Goal: Check status: Check status

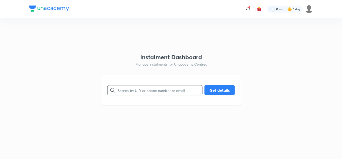
click at [151, 94] on input "text" at bounding box center [160, 90] width 85 height 13
paste input "0CU6ZGSLEQ"
type input "0CU6ZGSLEQ"
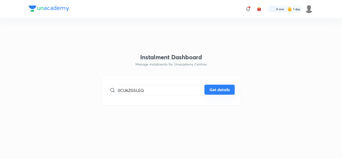
click at [228, 93] on button "Get details" at bounding box center [220, 89] width 30 height 10
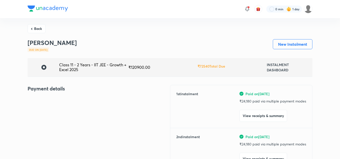
click at [228, 93] on div "1 st instalment Paid on [DATE] ₹ 24,180 paid via multiple payment modes View re…" at bounding box center [241, 106] width 130 height 31
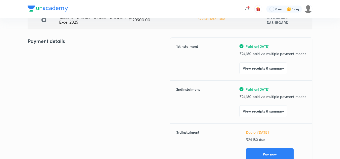
scroll to position [52, 0]
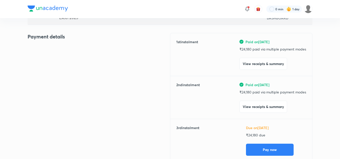
click at [228, 95] on div "2 nd instalment Paid on [DATE] ₹ 24,180 paid via multiple payment modes View re…" at bounding box center [241, 97] width 130 height 31
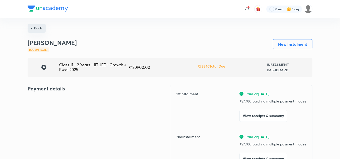
click at [32, 28] on button "Back" at bounding box center [37, 28] width 18 height 9
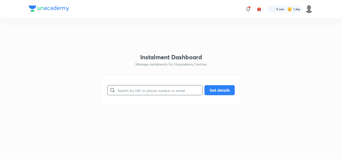
click at [134, 89] on input "text" at bounding box center [160, 90] width 85 height 13
paste input "5IGWA9P0SL"
type input "5IGWA9P0SL"
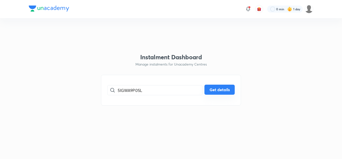
click at [222, 89] on button "Get details" at bounding box center [220, 89] width 30 height 10
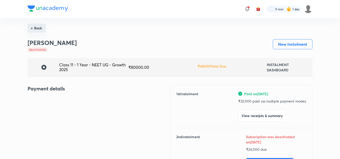
click at [38, 26] on button "Back" at bounding box center [37, 28] width 18 height 9
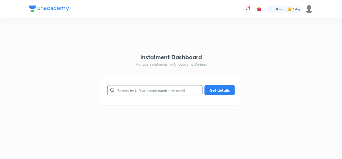
click at [144, 91] on input "text" at bounding box center [160, 90] width 85 height 13
paste input "R7Q66AL5IM"
type input "R7Q66AL5IM"
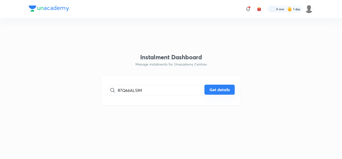
click at [216, 91] on button "Get details" at bounding box center [220, 89] width 30 height 10
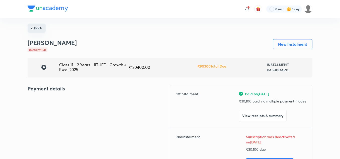
click at [41, 25] on button "Back" at bounding box center [37, 28] width 18 height 9
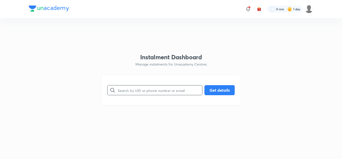
click at [169, 90] on input "text" at bounding box center [160, 90] width 85 height 13
paste input "ShrutiTorne-9307"
type input "ShrutiTorne-9307"
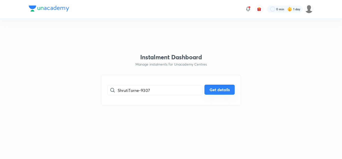
click at [212, 89] on button "Get details" at bounding box center [220, 89] width 30 height 10
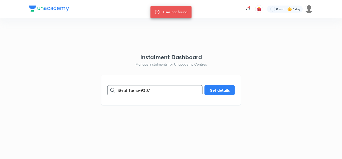
click at [153, 89] on input "ShrutiTorne-9307" at bounding box center [160, 90] width 85 height 13
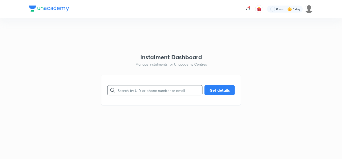
paste input "139126628"
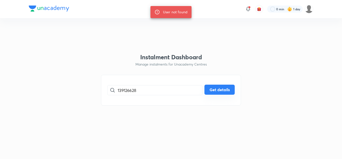
click at [208, 93] on button "Get details" at bounding box center [220, 89] width 30 height 10
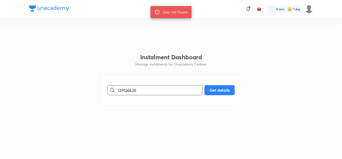
click at [139, 91] on input "139126628" at bounding box center [160, 90] width 85 height 13
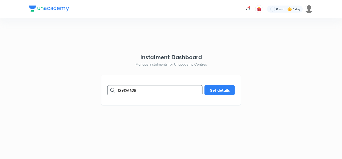
paste input "R7Q66AL5IM"
type input "R7Q66AL5IM"
click at [230, 91] on button "Get details" at bounding box center [220, 89] width 30 height 10
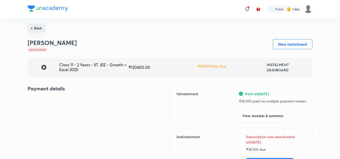
click at [36, 27] on button "Back" at bounding box center [37, 28] width 18 height 9
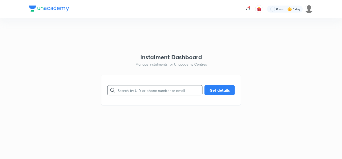
click at [124, 90] on input "text" at bounding box center [160, 90] width 85 height 13
paste input "RJI5W8Y9Z3"
type input "RJI5W8Y9Z3"
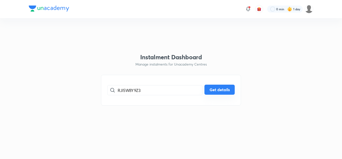
click at [213, 90] on button "Get details" at bounding box center [220, 89] width 30 height 10
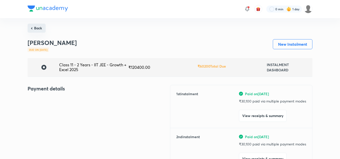
click at [36, 27] on button "Back" at bounding box center [37, 28] width 18 height 9
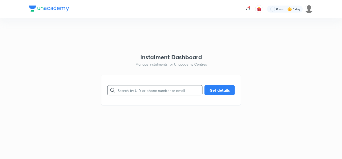
click at [133, 92] on input "text" at bounding box center [160, 90] width 85 height 13
paste input "R7Q66AL5IM"
type input "R7Q66AL5IM"
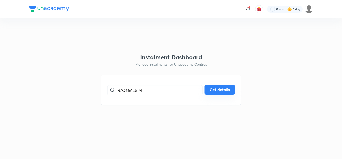
click at [216, 89] on button "Get details" at bounding box center [220, 89] width 30 height 10
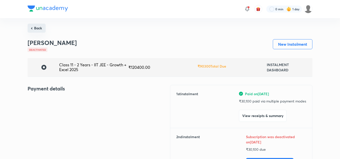
click at [36, 27] on button "Back" at bounding box center [37, 28] width 18 height 9
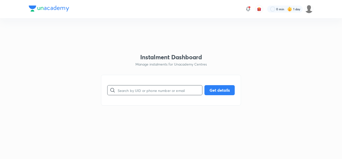
click at [132, 88] on input "text" at bounding box center [160, 90] width 85 height 13
paste input "Z2ZJLT4IRM"
type input "Z2ZJLT4IRM"
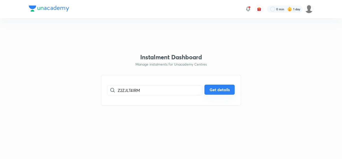
click at [219, 90] on button "Get details" at bounding box center [220, 89] width 30 height 10
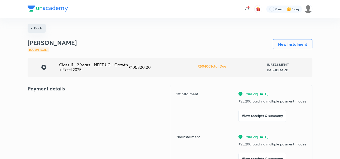
click at [37, 26] on button "Back" at bounding box center [37, 28] width 18 height 9
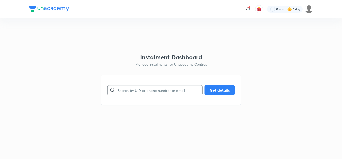
click at [137, 91] on input "text" at bounding box center [160, 90] width 85 height 13
paste input "0MDQ6YYK8H"
type input "0MDQ6YYK8H"
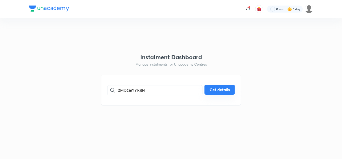
click at [224, 87] on button "Get details" at bounding box center [220, 89] width 30 height 10
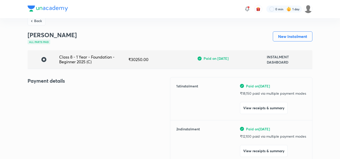
scroll to position [4, 0]
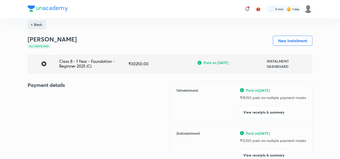
click at [34, 22] on button "Back" at bounding box center [37, 24] width 18 height 9
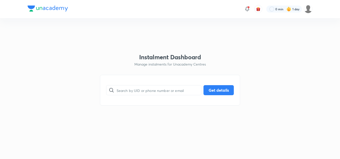
scroll to position [0, 0]
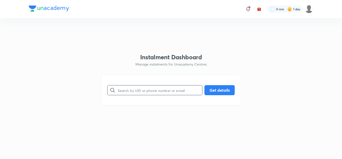
click at [133, 90] on input "text" at bounding box center [160, 90] width 85 height 13
paste input "0ZX0C07BN8"
type input "0ZX0C07BN8"
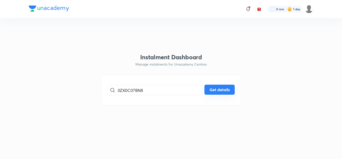
click at [211, 90] on button "Get details" at bounding box center [220, 89] width 30 height 10
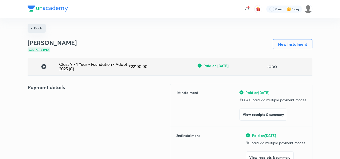
click at [39, 32] on button "Back" at bounding box center [37, 28] width 18 height 9
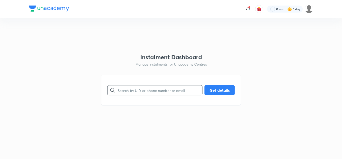
click at [123, 90] on input "text" at bounding box center [160, 90] width 85 height 13
paste input "26UKQSW0SJ"
type input "26UKQSW0SJ"
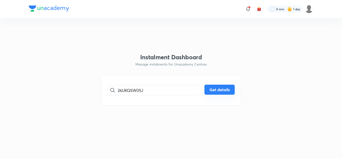
click at [223, 88] on button "Get details" at bounding box center [220, 89] width 30 height 10
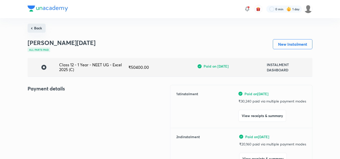
click at [41, 27] on button "Back" at bounding box center [37, 28] width 18 height 9
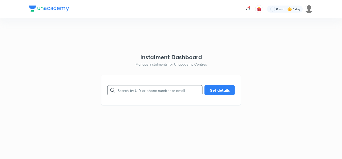
click at [146, 89] on input "text" at bounding box center [160, 90] width 85 height 13
paste input "2AWFN21V4I"
type input "2AWFN21V4I"
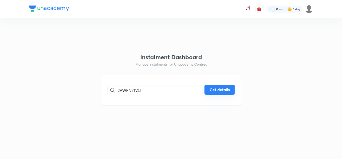
click at [228, 85] on button "Get details" at bounding box center [220, 89] width 30 height 10
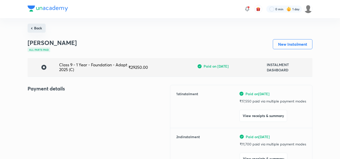
click at [36, 26] on button "Back" at bounding box center [37, 28] width 18 height 9
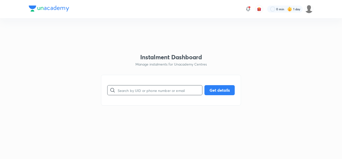
click at [126, 92] on input "text" at bounding box center [160, 90] width 85 height 13
paste input "3POS5XPCUF"
type input "3POS5XPCUF"
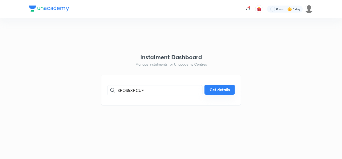
click at [227, 88] on button "Get details" at bounding box center [220, 89] width 30 height 10
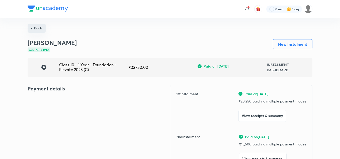
click at [38, 31] on button "Back" at bounding box center [37, 28] width 18 height 9
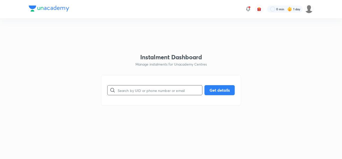
click at [118, 89] on input "text" at bounding box center [160, 90] width 85 height 13
paste input "4CIM173GKE"
type input "4CIM173GKE"
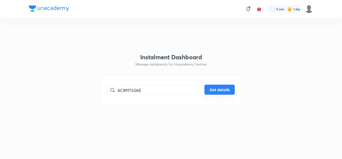
click at [227, 93] on button "Get details" at bounding box center [220, 89] width 30 height 10
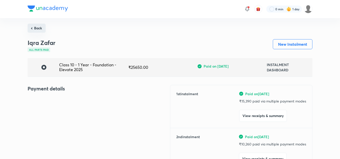
click at [36, 27] on button "Back" at bounding box center [37, 28] width 18 height 9
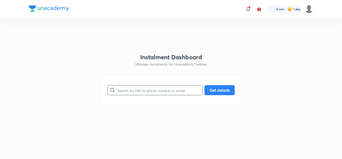
click at [125, 91] on input "text" at bounding box center [160, 90] width 85 height 13
paste input "561DV4U47O"
type input "561DV4U47O"
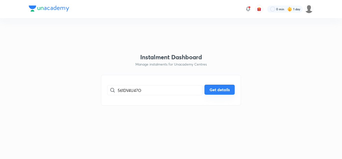
click at [216, 88] on button "Get details" at bounding box center [220, 89] width 30 height 10
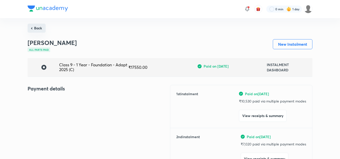
click at [39, 27] on button "Back" at bounding box center [37, 28] width 18 height 9
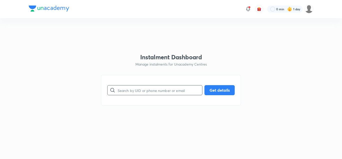
click at [118, 88] on input "text" at bounding box center [160, 90] width 85 height 13
paste input "6FBA2508KL"
type input "6FBA2508KL"
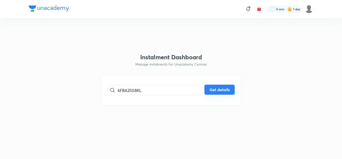
click at [222, 88] on button "Get details" at bounding box center [220, 89] width 30 height 10
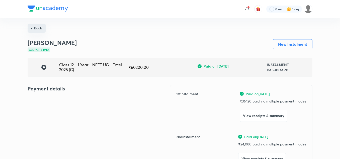
click at [40, 26] on button "Back" at bounding box center [37, 28] width 18 height 9
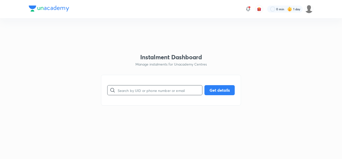
click at [136, 94] on input "text" at bounding box center [160, 90] width 85 height 13
paste input "7OKY9EG0DG"
type input "7OKY9EG0DG"
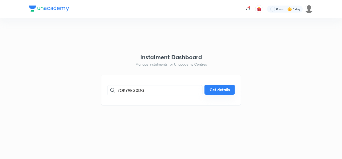
click at [217, 91] on button "Get details" at bounding box center [220, 89] width 30 height 10
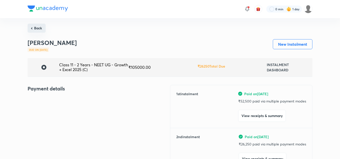
click at [38, 27] on button "Back" at bounding box center [37, 28] width 18 height 9
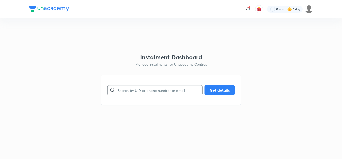
click at [143, 93] on input "text" at bounding box center [160, 90] width 85 height 13
paste input "7UB7DGVPMB"
type input "7UB7DGVPMB"
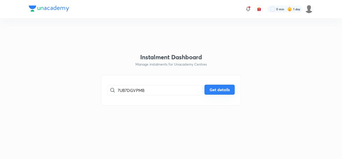
click at [211, 92] on button "Get details" at bounding box center [220, 89] width 30 height 10
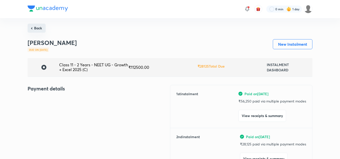
click at [33, 31] on button "Back" at bounding box center [37, 28] width 18 height 9
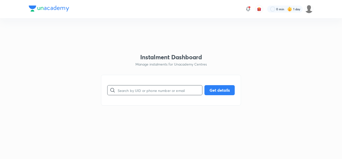
click at [129, 91] on input "text" at bounding box center [160, 90] width 85 height 13
paste input "A4KU3L9PED"
type input "A4KU3L9PED"
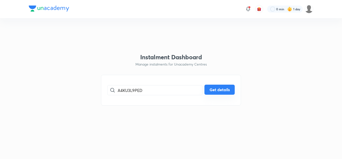
click at [208, 90] on button "Get details" at bounding box center [220, 89] width 30 height 10
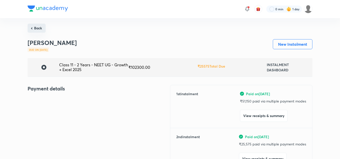
click at [33, 29] on button "Back" at bounding box center [37, 28] width 18 height 9
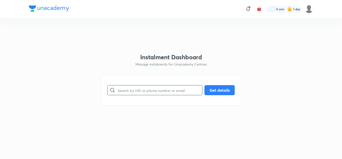
click at [122, 93] on input "text" at bounding box center [160, 90] width 85 height 13
paste input "B137765JV7"
type input "B137765JV7"
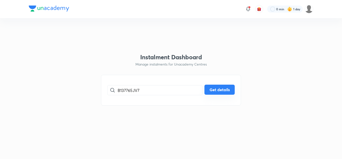
click at [215, 94] on button "Get details" at bounding box center [220, 89] width 30 height 10
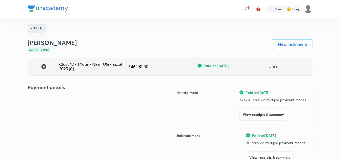
click at [39, 27] on button "Back" at bounding box center [37, 28] width 18 height 9
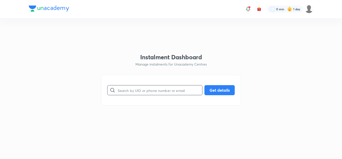
click at [140, 92] on input "text" at bounding box center [160, 90] width 85 height 13
paste input "B137765JV7"
type input "B137765JV7"
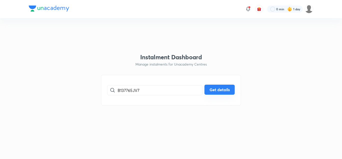
click at [231, 89] on button "Get details" at bounding box center [220, 89] width 30 height 10
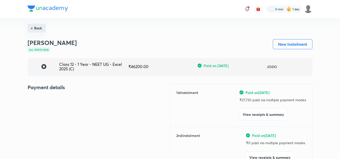
click at [43, 32] on button "Back" at bounding box center [37, 28] width 18 height 9
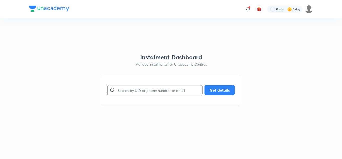
click at [134, 88] on input "text" at bounding box center [160, 90] width 85 height 13
paste input "CGEYIIAAVJ"
type input "CGEYIIAAVJ"
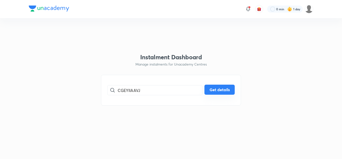
click at [230, 91] on button "Get details" at bounding box center [220, 89] width 30 height 10
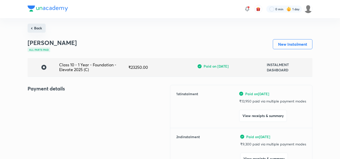
click at [39, 27] on button "Back" at bounding box center [37, 28] width 18 height 9
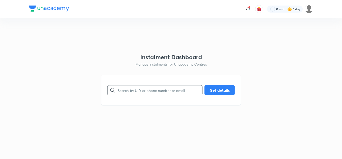
paste input "D55RLPPKF8"
click at [121, 93] on input "D55RLPPKF8" at bounding box center [160, 90] width 85 height 13
type input "D55RLPPKF8"
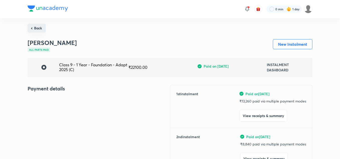
click at [41, 31] on button "Back" at bounding box center [37, 28] width 18 height 9
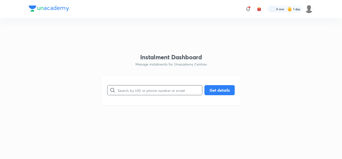
click at [124, 90] on input "text" at bounding box center [160, 90] width 85 height 13
paste input "EK95STLFL4"
type input "EK95STLFL4"
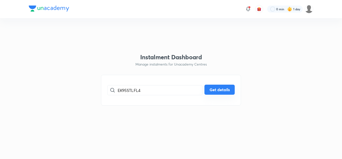
click at [230, 90] on button "Get details" at bounding box center [220, 89] width 30 height 10
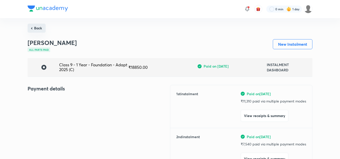
click at [39, 28] on button "Back" at bounding box center [37, 28] width 18 height 9
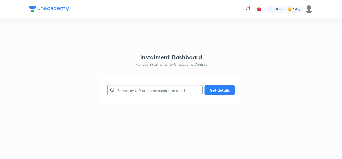
click at [124, 87] on input "text" at bounding box center [160, 90] width 85 height 13
paste input "ET1WAOTZ5V"
type input "ET1WAOTZ5V"
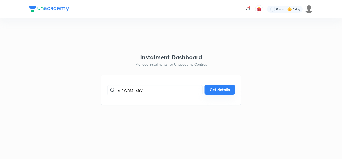
click at [220, 90] on button "Get details" at bounding box center [220, 89] width 30 height 10
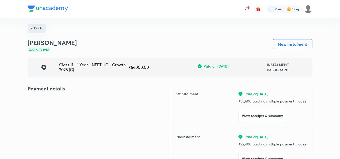
click at [42, 32] on button "Back" at bounding box center [37, 28] width 18 height 9
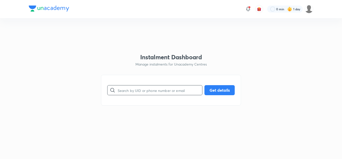
click at [129, 89] on input "text" at bounding box center [160, 90] width 85 height 13
paste input "HF6KR84OT0"
type input "HF6KR84OT0"
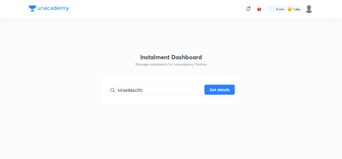
click at [227, 90] on button "Get details" at bounding box center [220, 89] width 30 height 10
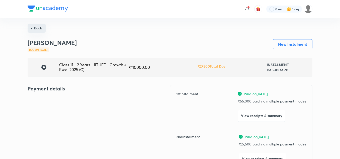
click at [35, 29] on button "Back" at bounding box center [37, 28] width 18 height 9
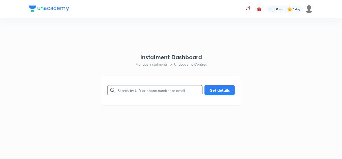
click at [132, 91] on input "text" at bounding box center [160, 90] width 85 height 13
paste input "LP07O1PF1S"
type input "LP07O1PF1S"
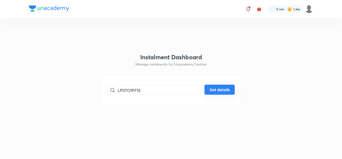
click at [222, 86] on button "Get details" at bounding box center [220, 89] width 30 height 10
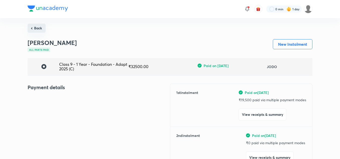
click at [38, 26] on button "Back" at bounding box center [37, 28] width 18 height 9
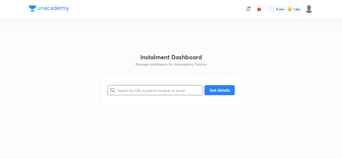
click at [147, 87] on input "text" at bounding box center [160, 90] width 85 height 13
paste input "LTP616L1VF"
type input "LTP616L1VF"
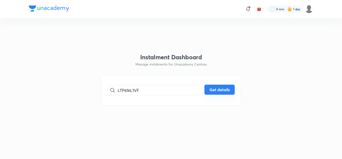
click at [229, 89] on button "Get details" at bounding box center [220, 89] width 30 height 10
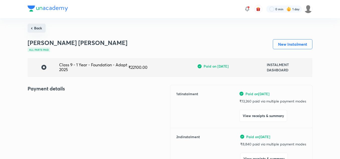
click at [34, 28] on button "Back" at bounding box center [37, 28] width 18 height 9
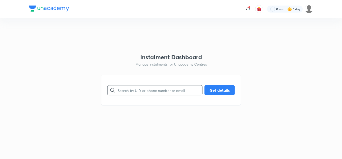
click at [129, 91] on input "text" at bounding box center [160, 90] width 85 height 13
paste input "NMPGHFA0ZJ"
type input "NMPGHFA0ZJ"
click at [211, 91] on button "Get details" at bounding box center [220, 89] width 30 height 10
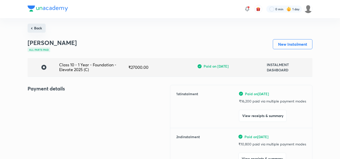
click at [38, 27] on button "Back" at bounding box center [37, 28] width 18 height 9
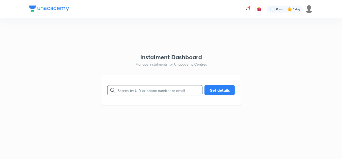
click at [127, 88] on input "text" at bounding box center [160, 90] width 85 height 13
paste input "P12JRG91DK"
type input "P12JRG91DK"
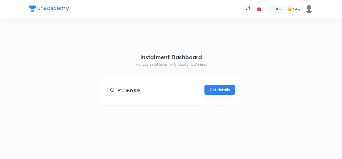
click at [225, 89] on button "Get details" at bounding box center [220, 89] width 30 height 10
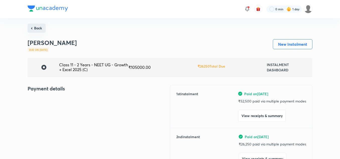
click at [39, 28] on button "Back" at bounding box center [37, 28] width 18 height 9
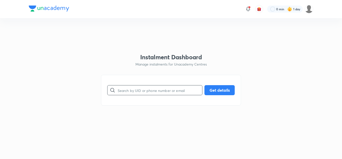
click at [124, 90] on input "text" at bounding box center [160, 90] width 85 height 13
paste input "Q9IVIFB7AT"
type input "Q9IVIFB7AT"
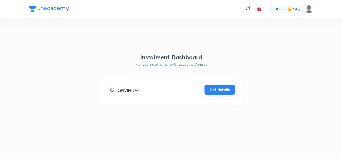
click at [229, 87] on button "Get details" at bounding box center [220, 89] width 30 height 10
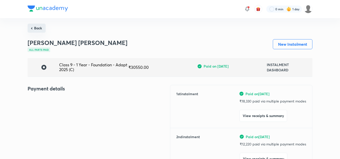
click at [41, 26] on button "Back" at bounding box center [37, 28] width 18 height 9
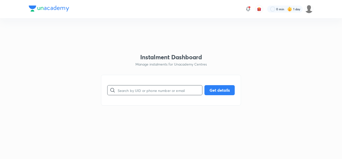
click at [132, 88] on input "text" at bounding box center [160, 90] width 85 height 13
paste input "QJ47904HZB"
type input "QJ47904HZB"
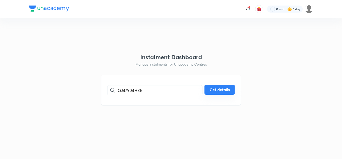
click at [219, 92] on button "Get details" at bounding box center [220, 89] width 30 height 10
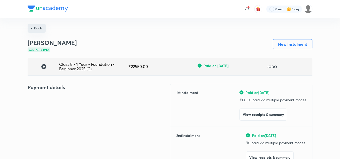
click at [45, 29] on button "Back" at bounding box center [37, 28] width 18 height 9
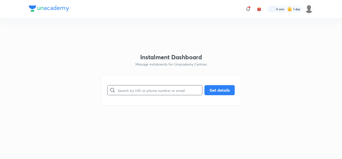
click at [135, 92] on input "text" at bounding box center [160, 90] width 85 height 13
paste input "TZFWPBZZWR"
type input "TZFWPBZZWR"
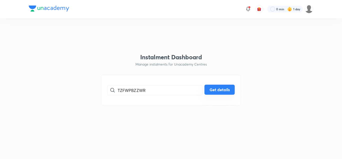
click at [226, 92] on button "Get details" at bounding box center [220, 89] width 30 height 10
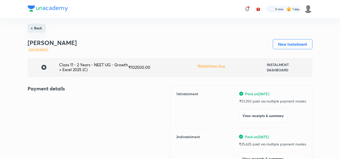
click at [41, 28] on button "Back" at bounding box center [37, 28] width 18 height 9
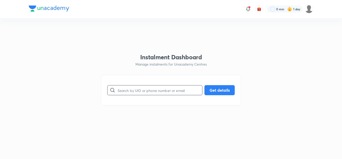
click at [131, 89] on input "text" at bounding box center [160, 90] width 85 height 13
paste input "UUV2UQMEG7"
type input "UUV2UQMEG7"
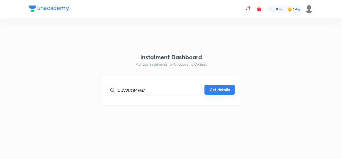
click at [229, 87] on button "Get details" at bounding box center [220, 89] width 30 height 10
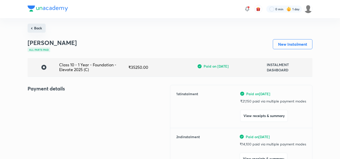
click at [37, 24] on button "Back" at bounding box center [37, 28] width 18 height 9
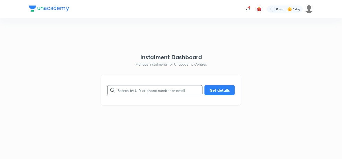
click at [128, 90] on input "text" at bounding box center [160, 90] width 85 height 13
paste input "WAA4NPBUIK"
type input "WAA4NPBUIK"
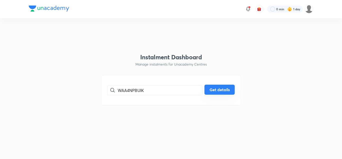
click at [225, 91] on button "Get details" at bounding box center [220, 89] width 30 height 10
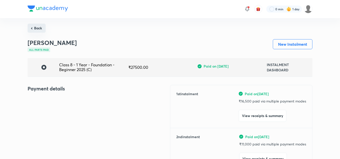
click at [35, 29] on button "Back" at bounding box center [37, 28] width 18 height 9
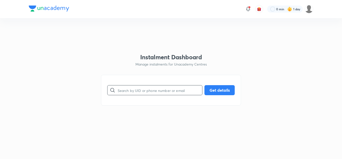
click at [133, 93] on input "text" at bounding box center [160, 90] width 85 height 13
paste input "XB1YYOG8RE"
type input "XB1YYOG8RE"
click at [227, 89] on button "Get details" at bounding box center [220, 89] width 30 height 10
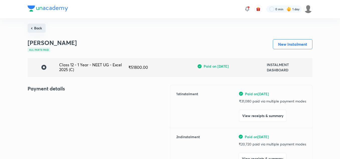
click at [40, 28] on button "Back" at bounding box center [37, 28] width 18 height 9
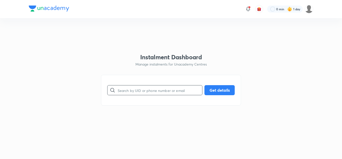
click at [156, 91] on input "text" at bounding box center [160, 90] width 85 height 13
paste input "XZXLIUMVBN"
type input "XZXLIUMVBN"
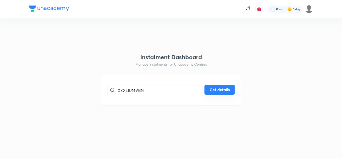
click at [226, 90] on button "Get details" at bounding box center [220, 89] width 30 height 10
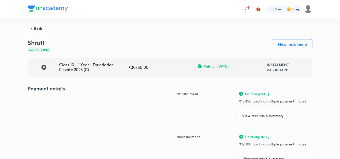
drag, startPoint x: 40, startPoint y: 27, endPoint x: 28, endPoint y: -21, distance: 49.1
click at [38, 28] on button "Back" at bounding box center [37, 28] width 18 height 9
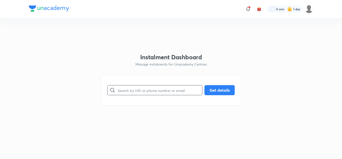
click at [128, 88] on input "text" at bounding box center [160, 90] width 85 height 13
paste input "OY83XJ9XOT"
type input "OY83XJ9XOT"
click at [219, 93] on button "Get details" at bounding box center [220, 89] width 30 height 10
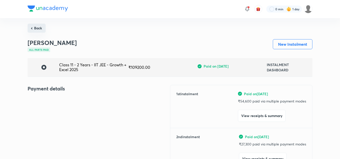
click at [38, 29] on button "Back" at bounding box center [37, 28] width 18 height 9
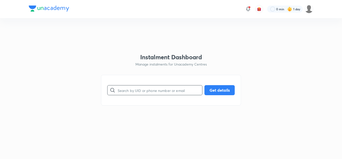
click at [124, 92] on input "text" at bounding box center [160, 90] width 85 height 13
paste input "SDQ9VG4FAU"
type input "SDQ9VG4FAU"
click at [230, 87] on button "Get details" at bounding box center [220, 89] width 30 height 10
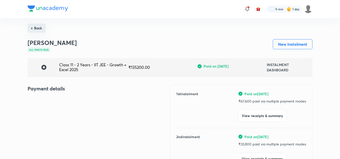
click at [41, 25] on button "Back" at bounding box center [37, 28] width 18 height 9
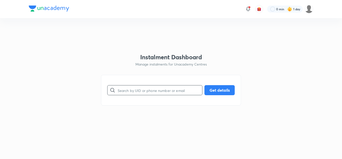
click at [138, 87] on input "text" at bounding box center [160, 90] width 85 height 13
paste input "8VTRDC3DU6"
type input "8VTRDC3DU6"
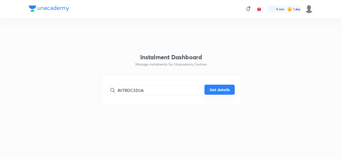
click at [211, 93] on button "Get details" at bounding box center [220, 89] width 30 height 10
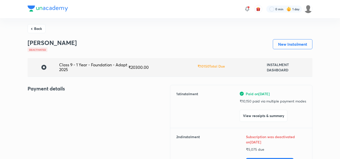
click at [36, 27] on button "Back" at bounding box center [37, 28] width 18 height 9
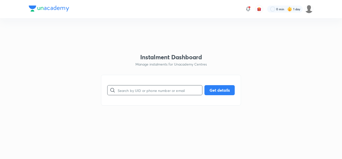
click at [134, 89] on input "text" at bounding box center [160, 90] width 85 height 13
paste input "905TOIEEL7"
type input "905TOIEEL7"
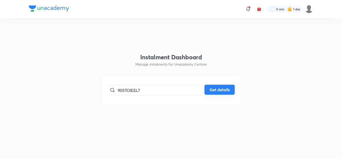
click at [219, 90] on button "Get details" at bounding box center [220, 89] width 30 height 10
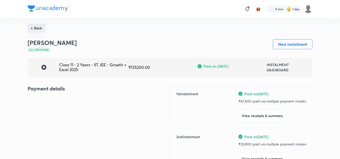
click at [39, 26] on button "Back" at bounding box center [37, 28] width 18 height 9
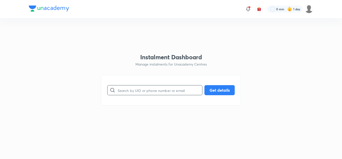
click at [130, 91] on input "text" at bounding box center [160, 90] width 85 height 13
paste input "8VTRDC3DU6"
type input "8VTRDC3DU6"
click at [217, 92] on button "Get details" at bounding box center [220, 89] width 30 height 10
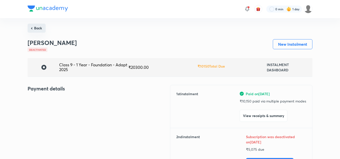
click at [38, 30] on button "Back" at bounding box center [37, 28] width 18 height 9
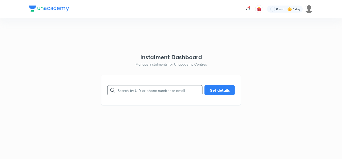
click at [160, 89] on input "text" at bounding box center [160, 90] width 85 height 13
paste input "905TOIEEL7"
type input "905TOIEEL7"
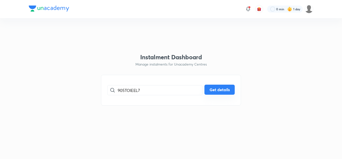
click at [226, 90] on button "Get details" at bounding box center [220, 89] width 30 height 10
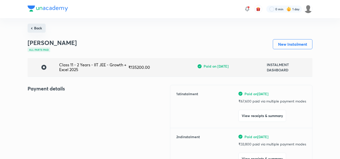
click at [36, 28] on button "Back" at bounding box center [37, 28] width 18 height 9
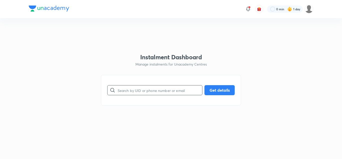
click at [118, 87] on input "text" at bounding box center [160, 90] width 85 height 13
paste input "7XD20NP8US"
type input "7XD20NP8US"
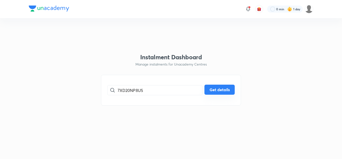
click at [215, 87] on button "Get details" at bounding box center [220, 89] width 30 height 10
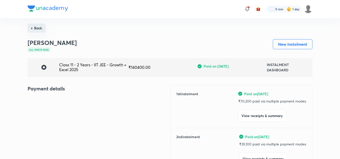
click at [40, 29] on button "Back" at bounding box center [37, 28] width 18 height 9
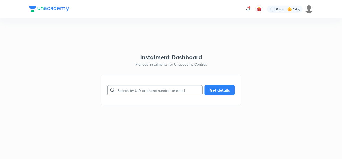
click at [166, 90] on input "text" at bounding box center [160, 90] width 85 height 13
paste input "NHXSQX5EMK"
type input "NHXSQX5EMK"
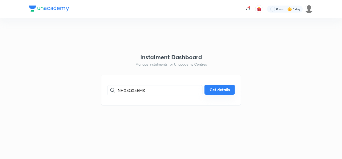
click at [212, 93] on button "Get details" at bounding box center [220, 89] width 30 height 10
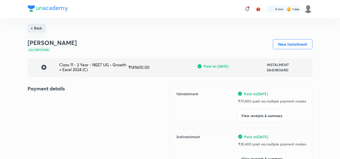
click at [39, 26] on button "Back" at bounding box center [37, 28] width 18 height 9
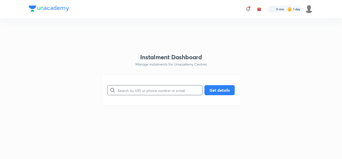
click at [128, 91] on input "text" at bounding box center [160, 90] width 85 height 13
paste input "OS3B0164C4"
type input "OS3B0164C4"
click at [220, 87] on button "Get details" at bounding box center [220, 89] width 30 height 10
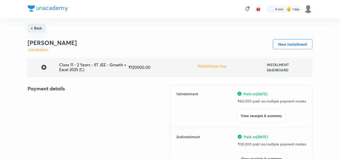
click at [33, 28] on button "Back" at bounding box center [37, 28] width 18 height 9
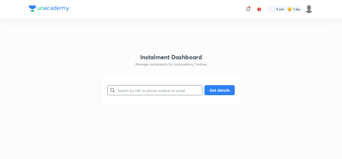
click at [130, 92] on input "text" at bounding box center [160, 90] width 85 height 13
paste input "VPLZLG3DRV"
type input "VPLZLG3DRV"
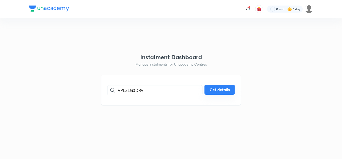
click at [207, 89] on button "Get details" at bounding box center [220, 89] width 30 height 10
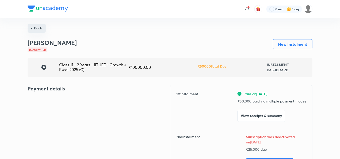
click at [30, 29] on button "Back" at bounding box center [37, 28] width 18 height 9
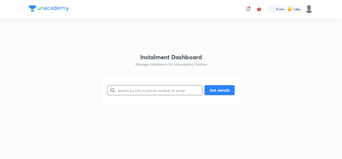
click at [173, 92] on input "text" at bounding box center [160, 90] width 85 height 13
paste input "KNSVAJA9B9"
type input "KNSVAJA9B9"
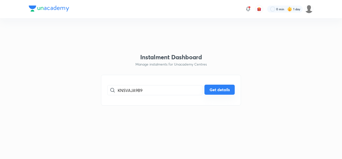
click at [229, 89] on button "Get details" at bounding box center [220, 89] width 30 height 10
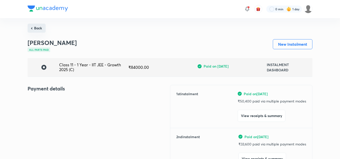
click at [37, 32] on button "Back" at bounding box center [37, 28] width 18 height 9
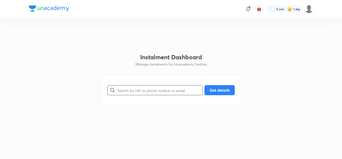
click at [135, 90] on input "text" at bounding box center [160, 90] width 85 height 13
paste input "MD3E3HEP7L"
type input "MD3E3HEP7L"
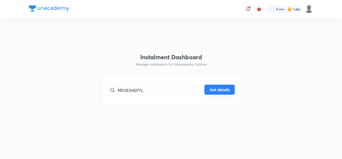
click at [233, 90] on button "Get details" at bounding box center [220, 89] width 30 height 10
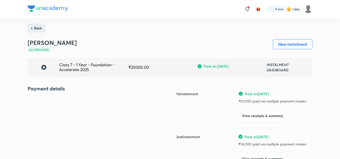
click at [37, 27] on button "Back" at bounding box center [37, 28] width 18 height 9
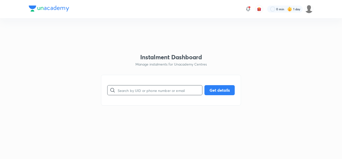
click at [123, 89] on input "text" at bounding box center [160, 90] width 85 height 13
paste input "T5HDD4UEFX"
type input "T5HDD4UEFX"
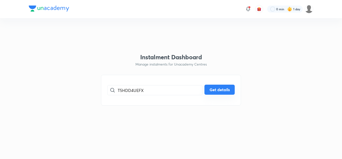
click at [212, 85] on button "Get details" at bounding box center [220, 89] width 30 height 10
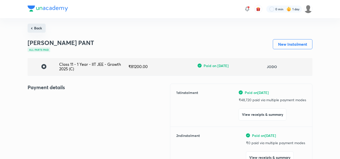
click at [39, 30] on button "Back" at bounding box center [37, 28] width 18 height 9
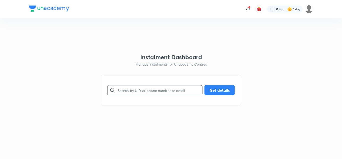
click at [125, 86] on input "text" at bounding box center [160, 90] width 85 height 13
paste input "VF56JCQECP"
type input "VF56JCQECP"
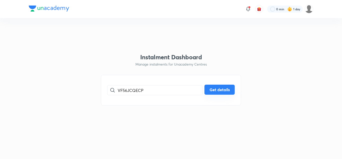
click at [215, 91] on button "Get details" at bounding box center [220, 89] width 30 height 10
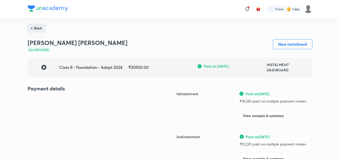
click at [40, 30] on button "Back" at bounding box center [37, 28] width 18 height 9
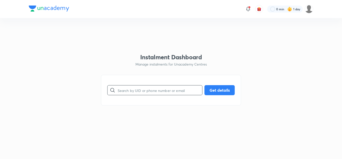
click at [141, 92] on input "text" at bounding box center [160, 90] width 85 height 13
type input "v"
paste input "W491PL0S6W"
type input "W491PL0S6W"
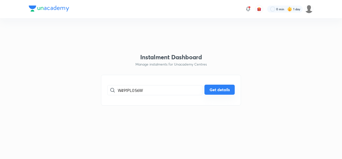
click at [213, 90] on button "Get details" at bounding box center [220, 89] width 30 height 10
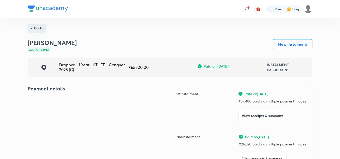
click at [42, 26] on button "Back" at bounding box center [37, 28] width 18 height 9
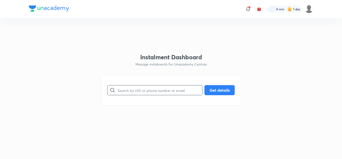
click at [132, 89] on input "text" at bounding box center [160, 90] width 85 height 13
paste input "W63W7BXWRJ"
type input "W63W7BXWRJ"
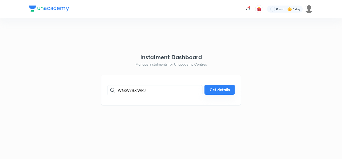
click at [226, 88] on button "Get details" at bounding box center [220, 89] width 30 height 10
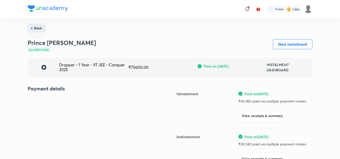
click at [40, 28] on button "Back" at bounding box center [37, 28] width 18 height 9
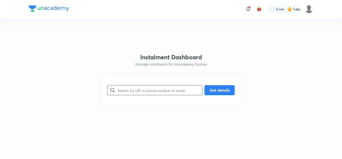
click at [141, 89] on input "text" at bounding box center [160, 90] width 85 height 13
paste input "W63W7BXWRJ"
type input "W63W7BXWRJ"
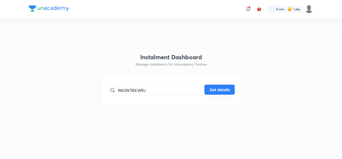
click at [217, 87] on button "Get details" at bounding box center [220, 89] width 30 height 10
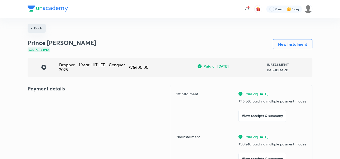
click at [36, 24] on button "Back" at bounding box center [37, 28] width 18 height 9
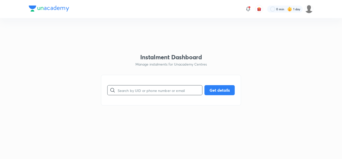
click at [132, 90] on input "text" at bounding box center [160, 90] width 85 height 13
paste input "WLF04XBWLU"
type input "WLF04XBWLU"
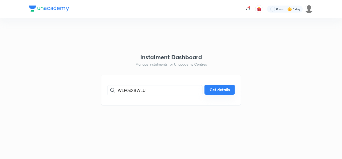
click at [219, 90] on button "Get details" at bounding box center [220, 89] width 30 height 10
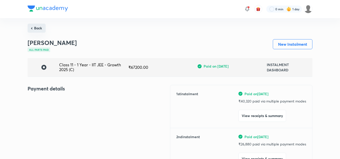
click at [40, 27] on button "Back" at bounding box center [37, 28] width 18 height 9
